Goal: Check status: Check status

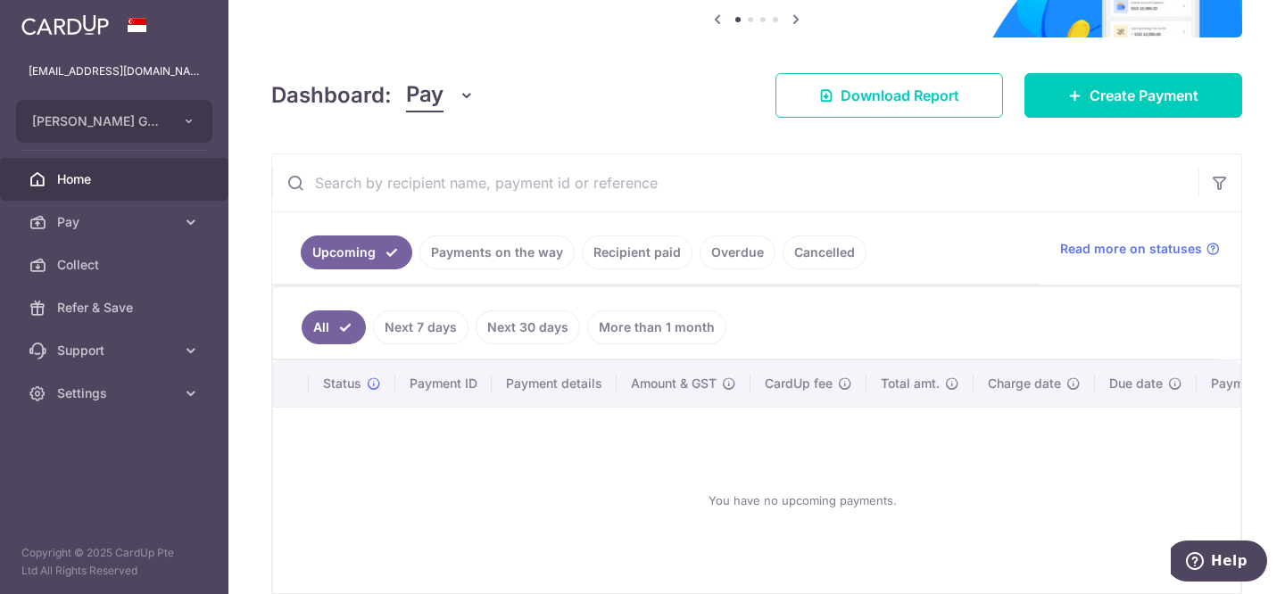
scroll to position [193, 0]
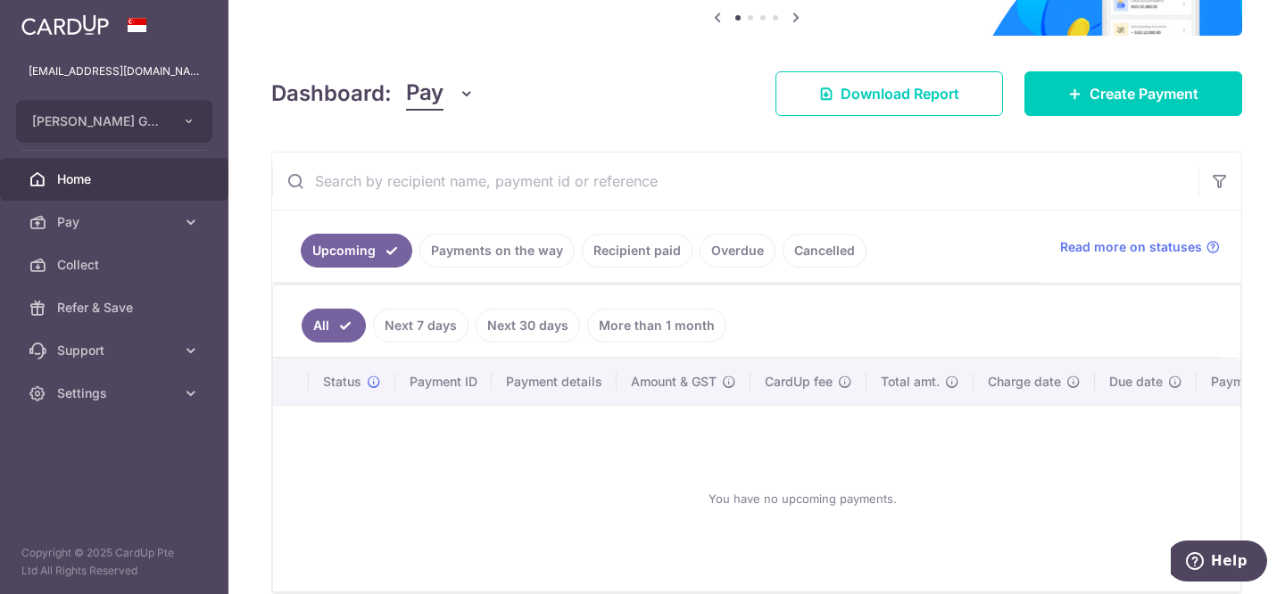
click at [643, 253] on link "Recipient paid" at bounding box center [637, 251] width 111 height 34
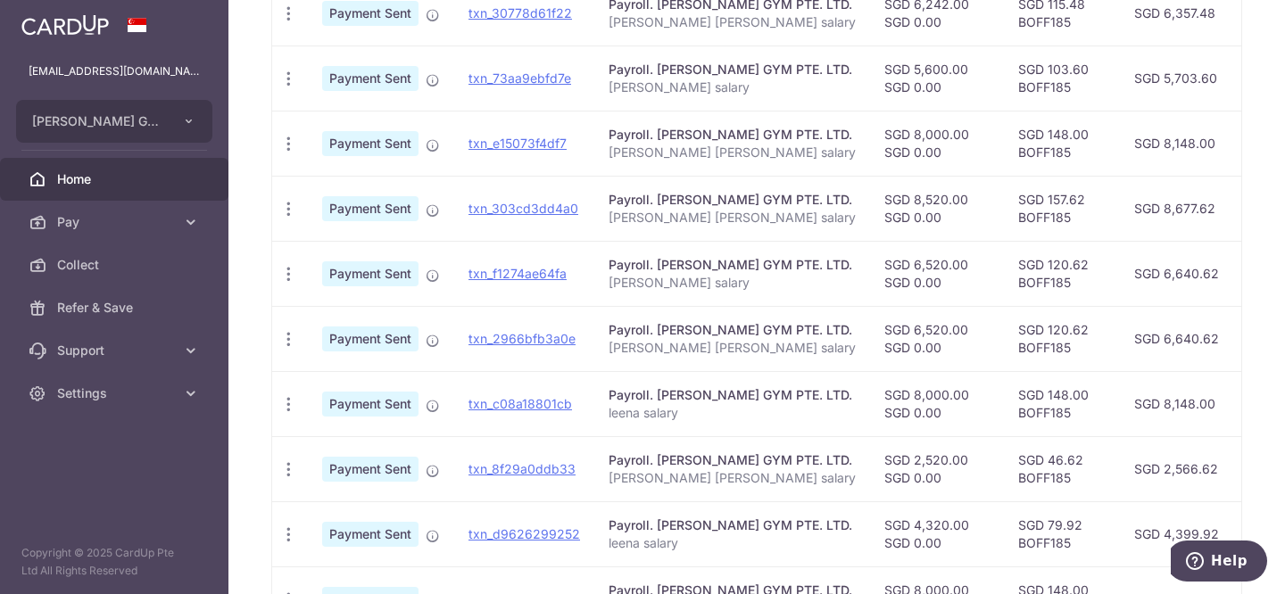
scroll to position [715, 0]
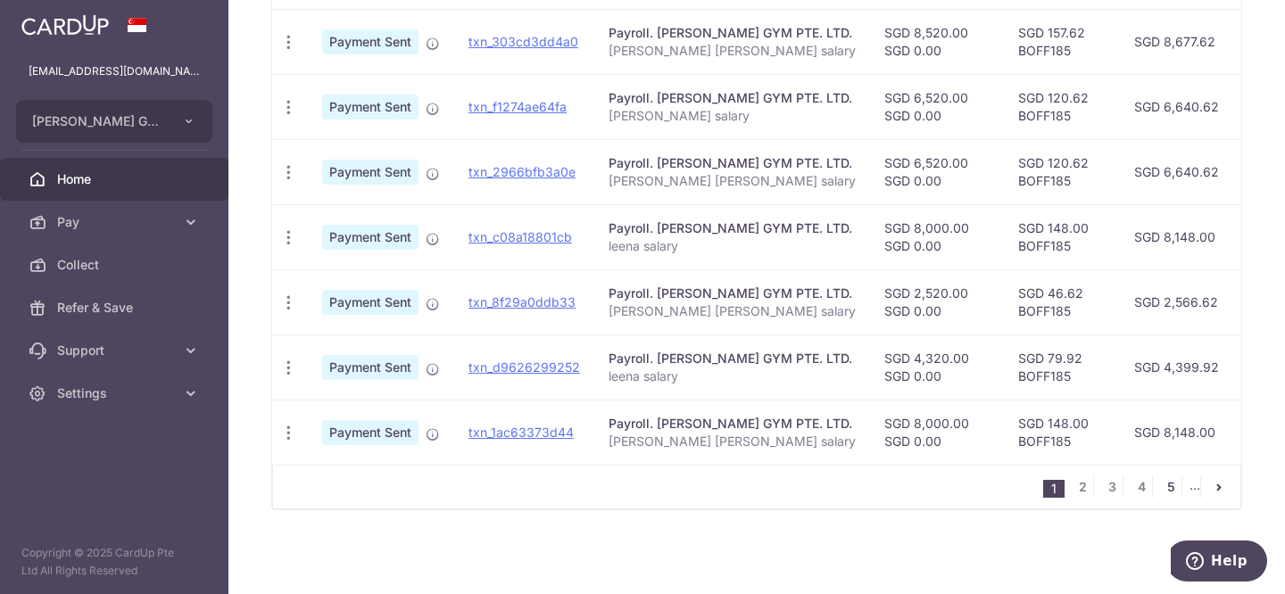
click at [1163, 493] on link "5" at bounding box center [1170, 486] width 21 height 21
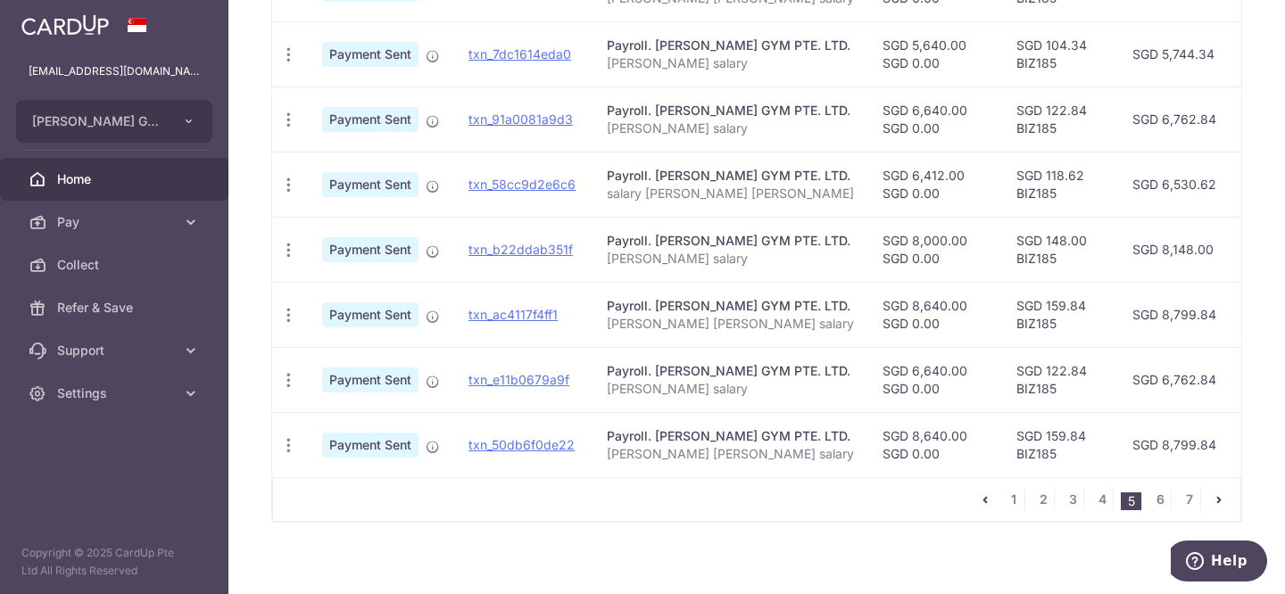
scroll to position [699, 0]
click at [1099, 502] on link "4" at bounding box center [1101, 497] width 21 height 21
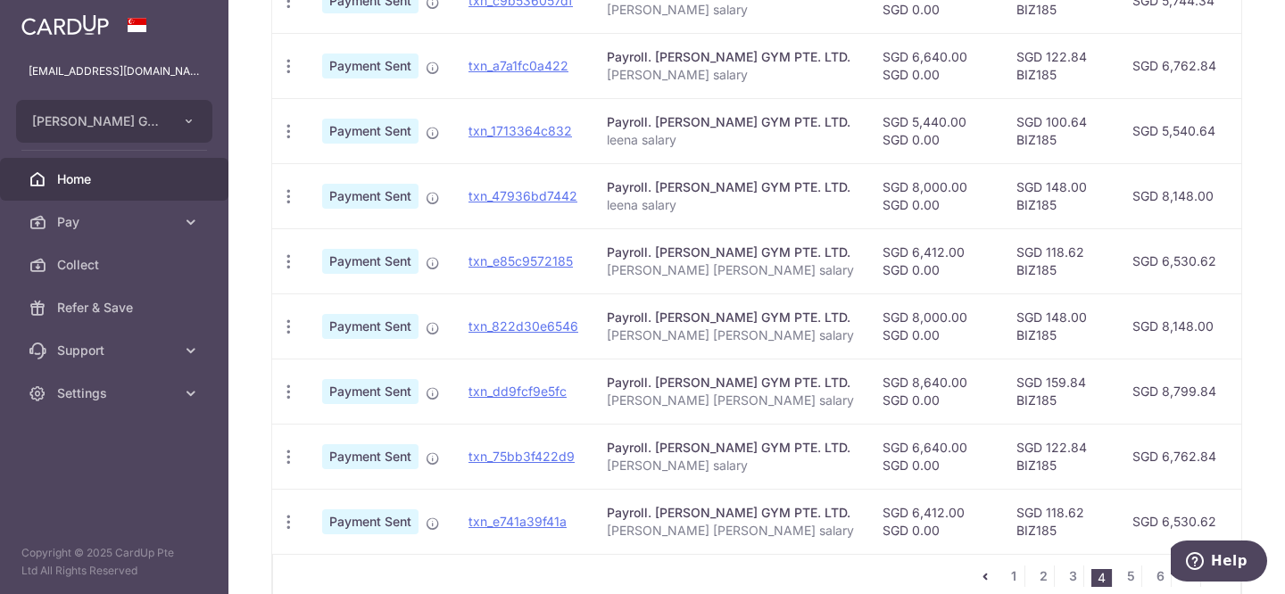
scroll to position [715, 0]
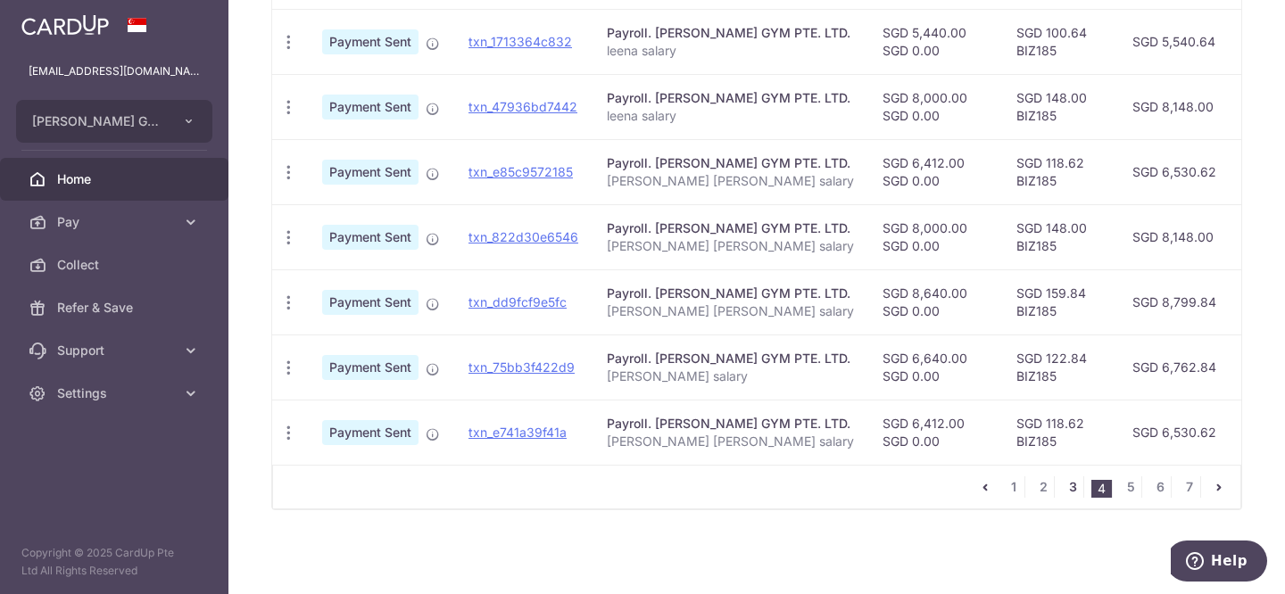
click at [1065, 493] on link "3" at bounding box center [1072, 486] width 21 height 21
click at [1092, 485] on link "4" at bounding box center [1100, 486] width 21 height 21
click at [1064, 493] on link "3" at bounding box center [1072, 486] width 21 height 21
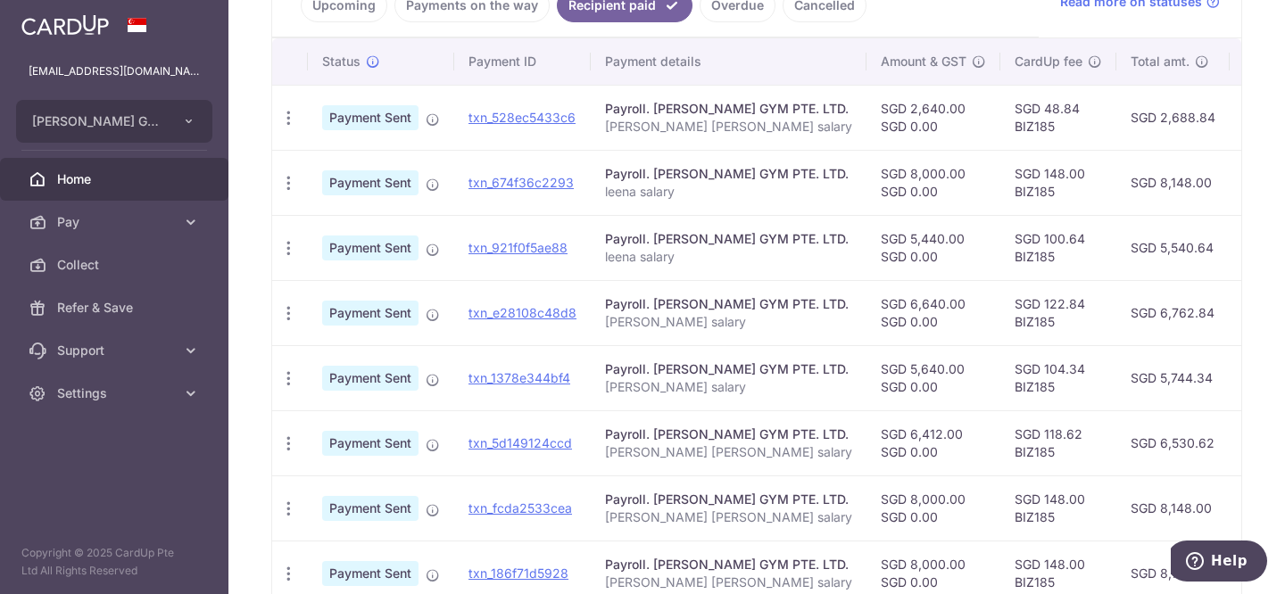
scroll to position [433, 0]
